Goal: Browse casually

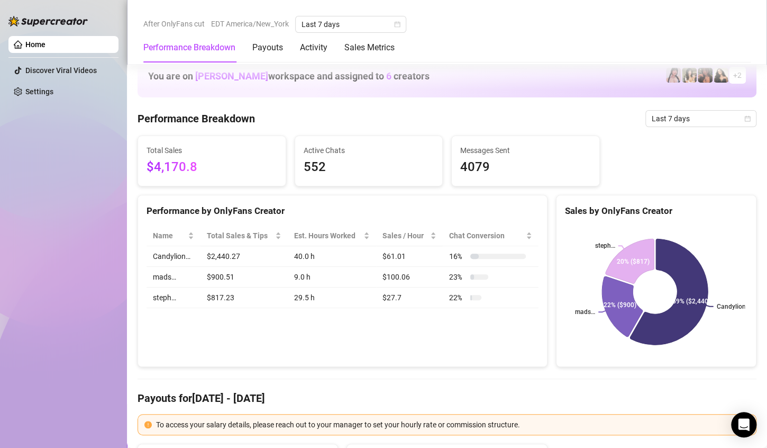
scroll to position [423, 0]
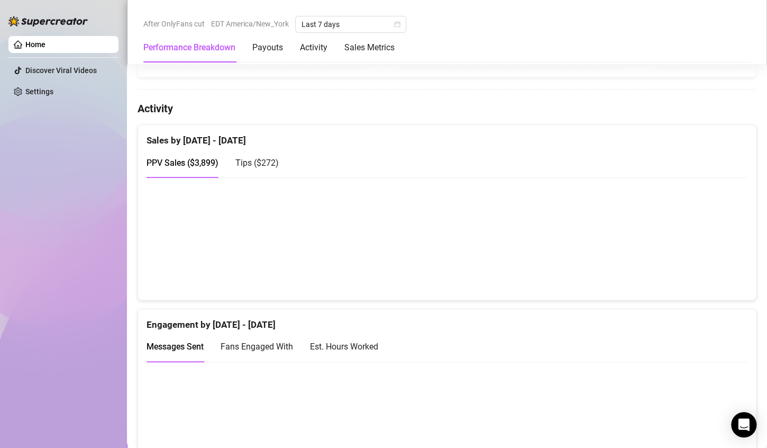
scroll to position [423, 0]
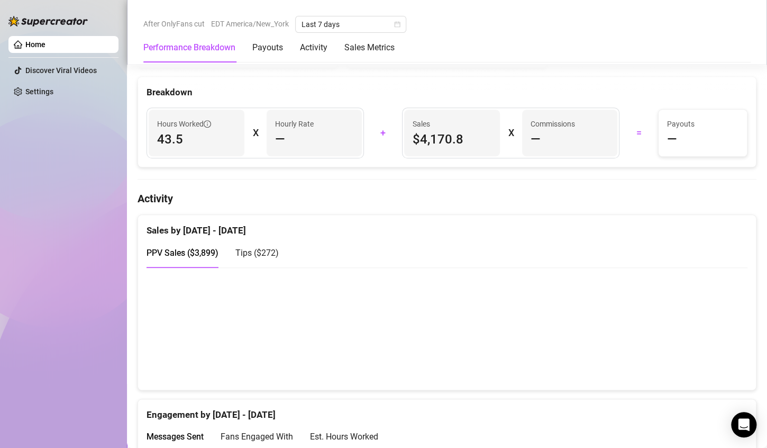
click at [629, 329] on canvas at bounding box center [443, 328] width 592 height 106
click at [639, 342] on canvas at bounding box center [443, 328] width 592 height 106
drag, startPoint x: 555, startPoint y: 329, endPoint x: 452, endPoint y: 253, distance: 128.0
click at [556, 329] on canvas at bounding box center [443, 328] width 592 height 106
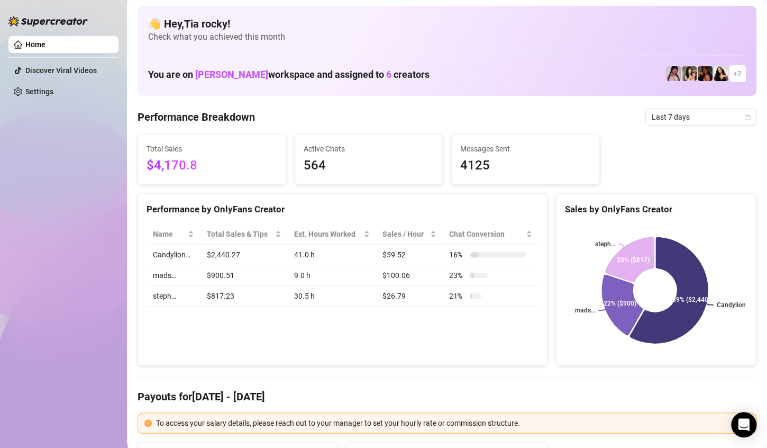
scroll to position [0, 0]
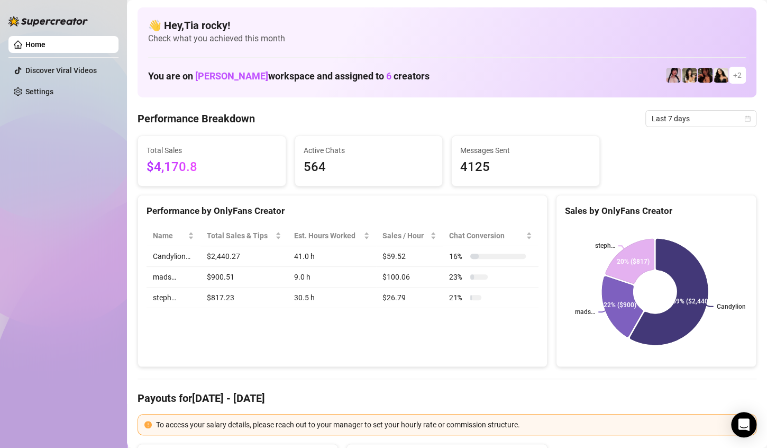
click at [179, 158] on span "$4,170.8" at bounding box center [212, 167] width 131 height 20
drag, startPoint x: 179, startPoint y: 158, endPoint x: 149, endPoint y: 169, distance: 32.0
click at [149, 169] on span "$4,170.8" at bounding box center [212, 167] width 131 height 20
click at [283, 169] on div "Total Sales $4,170.8" at bounding box center [212, 160] width 149 height 51
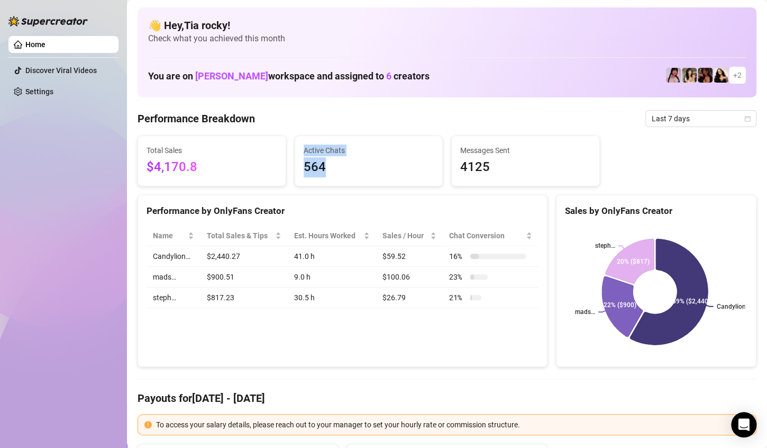
drag, startPoint x: 283, startPoint y: 169, endPoint x: 293, endPoint y: 159, distance: 14.2
click at [293, 159] on div "Total Sales $4,170.8 Active Chats 564 Messages Sent 4125" at bounding box center [447, 160] width 628 height 51
click at [295, 159] on div "Active Chats 564" at bounding box center [369, 161] width 148 height 50
drag, startPoint x: 293, startPoint y: 159, endPoint x: 353, endPoint y: 159, distance: 59.8
click at [353, 159] on div "Active Chats 564" at bounding box center [369, 161] width 148 height 50
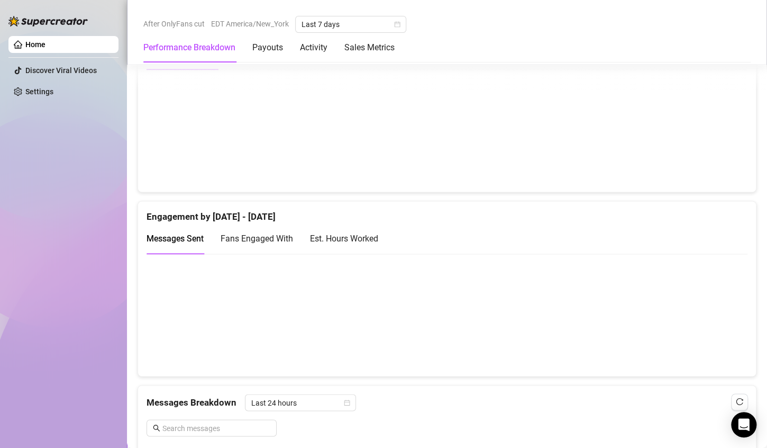
scroll to position [620, 0]
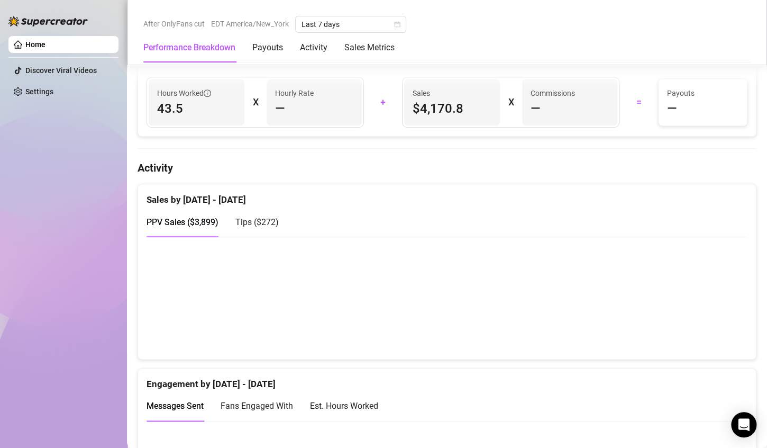
scroll to position [455, 0]
